Goal: Complete application form

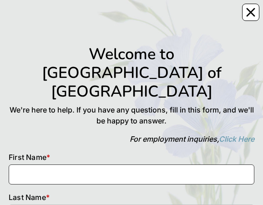
click at [17, 164] on input at bounding box center [131, 174] width 245 height 20
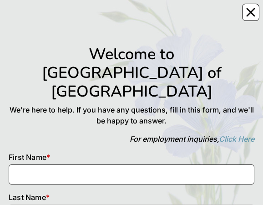
click at [13, 164] on input at bounding box center [131, 174] width 245 height 20
click at [15, 164] on input at bounding box center [131, 174] width 245 height 20
type input "pat"
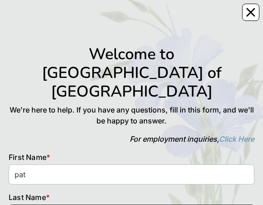
type input "Davison"
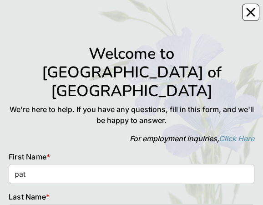
scroll to position [133, 0]
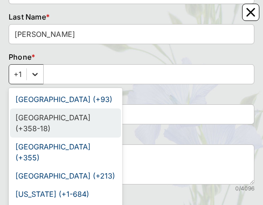
click at [31, 84] on div "option Aland Islands (+358-18) focused, 2 of 245. 245 results available. Use Up…" at bounding box center [26, 74] width 35 height 20
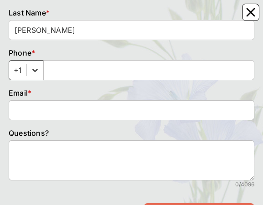
click at [35, 65] on icon at bounding box center [34, 69] width 9 height 9
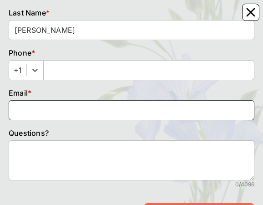
click at [16, 100] on input at bounding box center [131, 110] width 245 height 20
type input "pat"
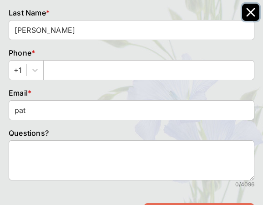
click at [249, 15] on icon "Close" at bounding box center [250, 12] width 9 height 9
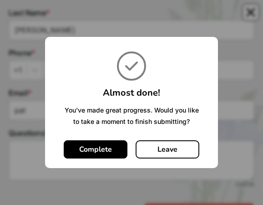
click at [175, 150] on button "Leave" at bounding box center [167, 149] width 64 height 18
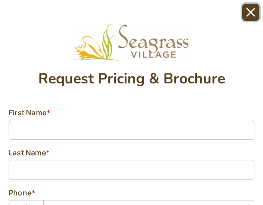
click at [252, 10] on icon "Close" at bounding box center [250, 12] width 7 height 7
